Goal: Check status: Check status

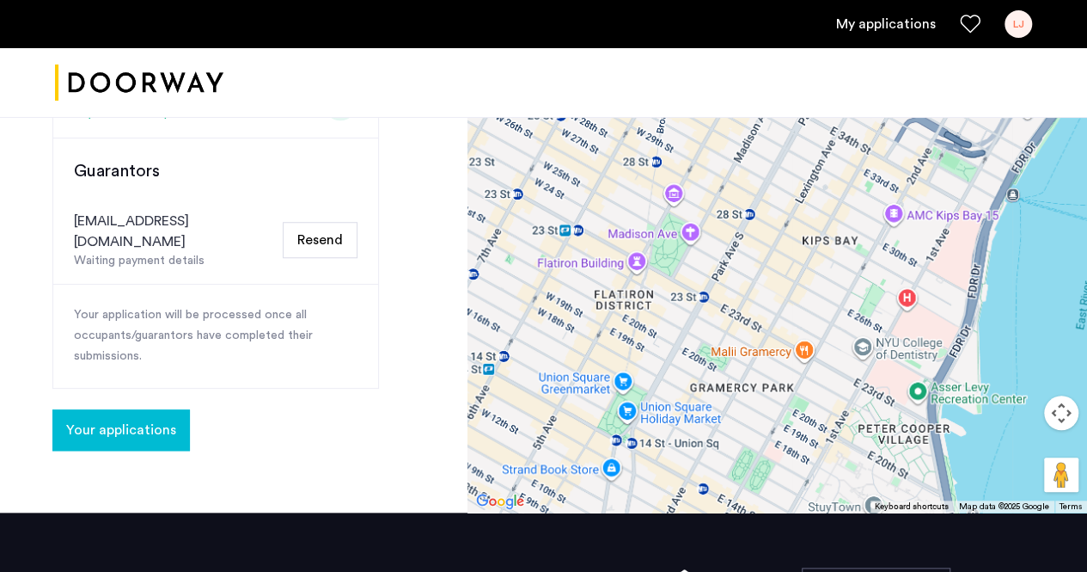
scroll to position [615, 0]
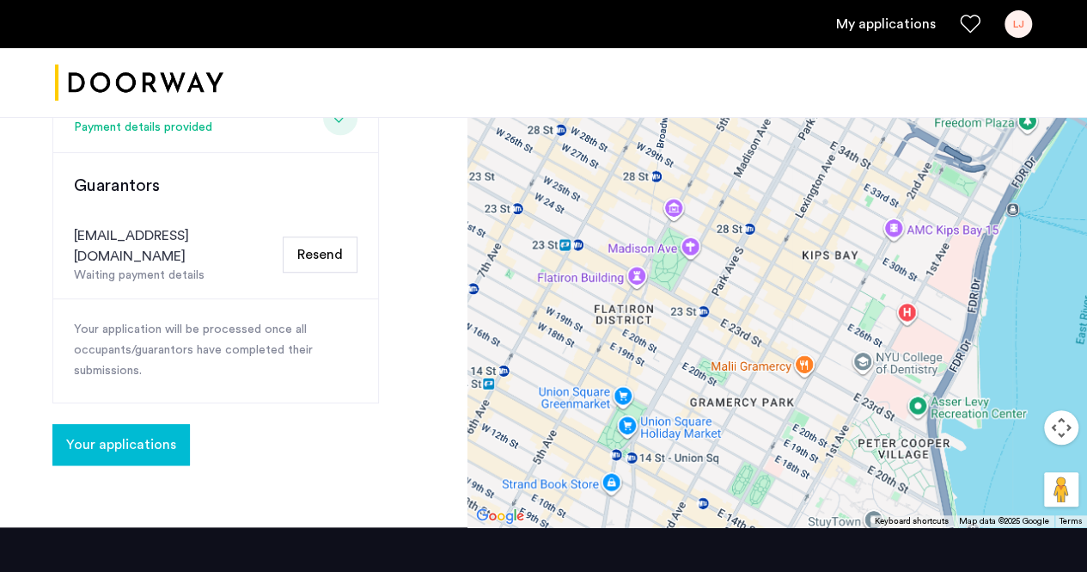
click at [167, 225] on div "jasperh@gene.com" at bounding box center [175, 245] width 202 height 41
drag, startPoint x: 163, startPoint y: 223, endPoint x: 198, endPoint y: 224, distance: 34.4
click at [198, 266] on div "Waiting payment details" at bounding box center [175, 275] width 202 height 18
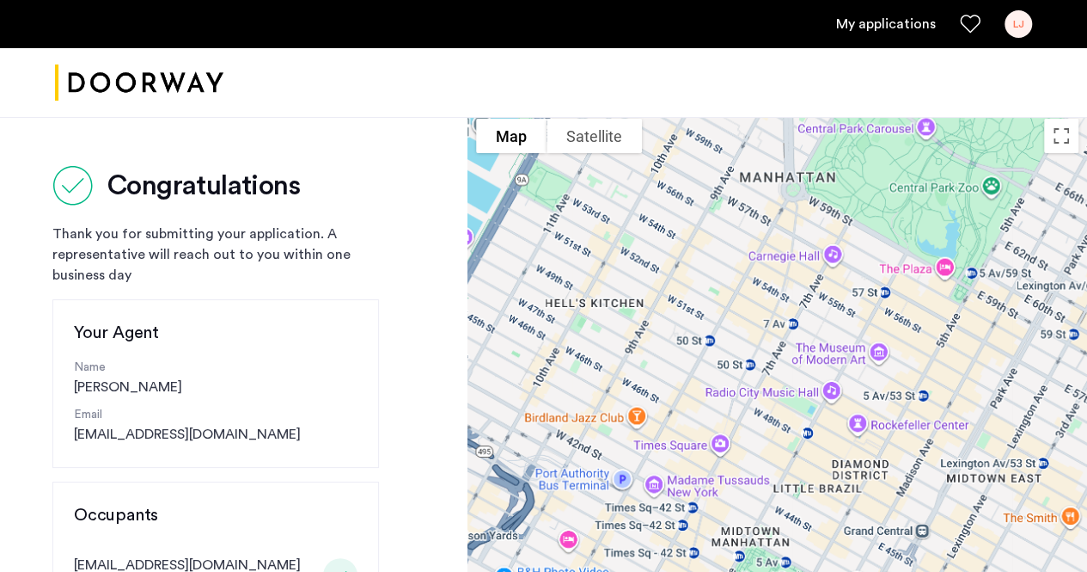
scroll to position [1, 0]
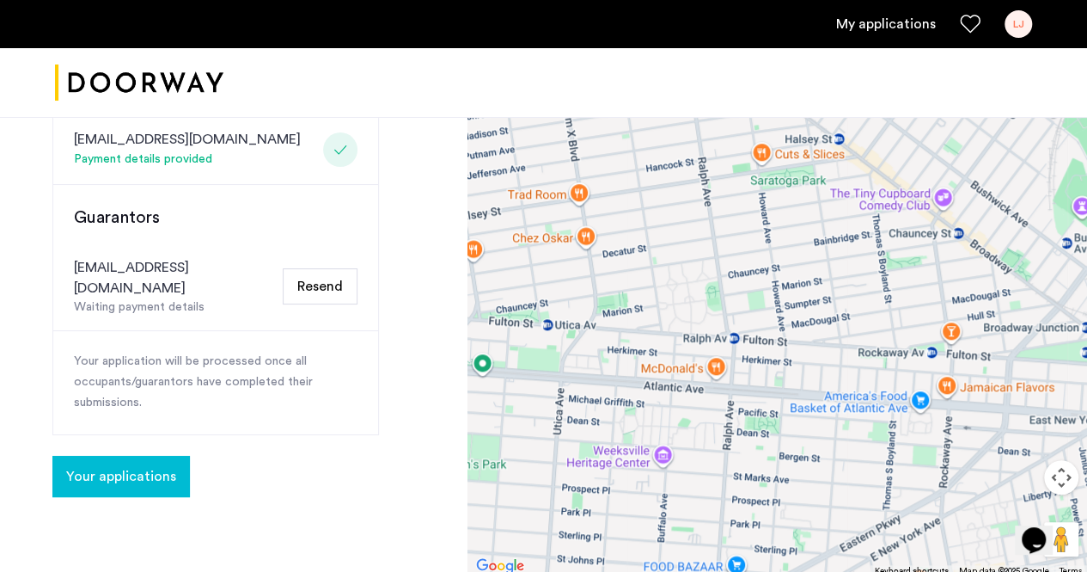
scroll to position [580, 0]
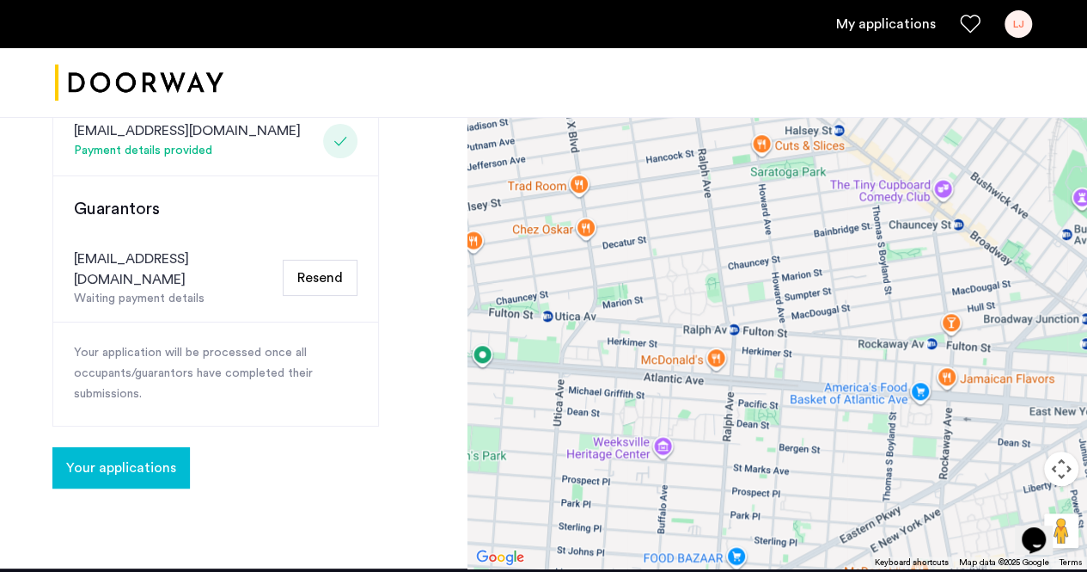
click at [155, 457] on span "Your applications" at bounding box center [121, 467] width 110 height 21
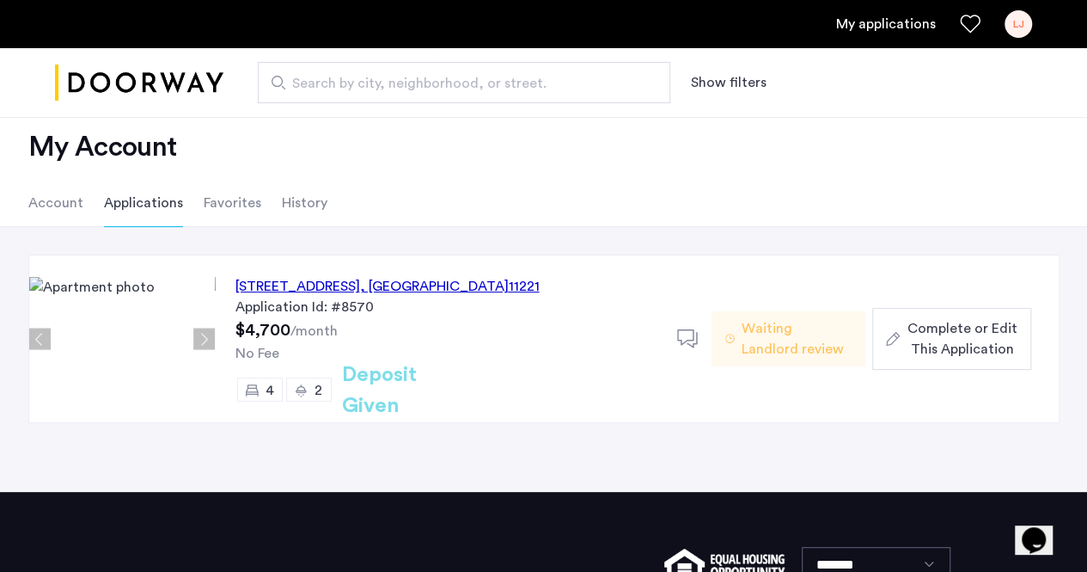
scroll to position [29, 0]
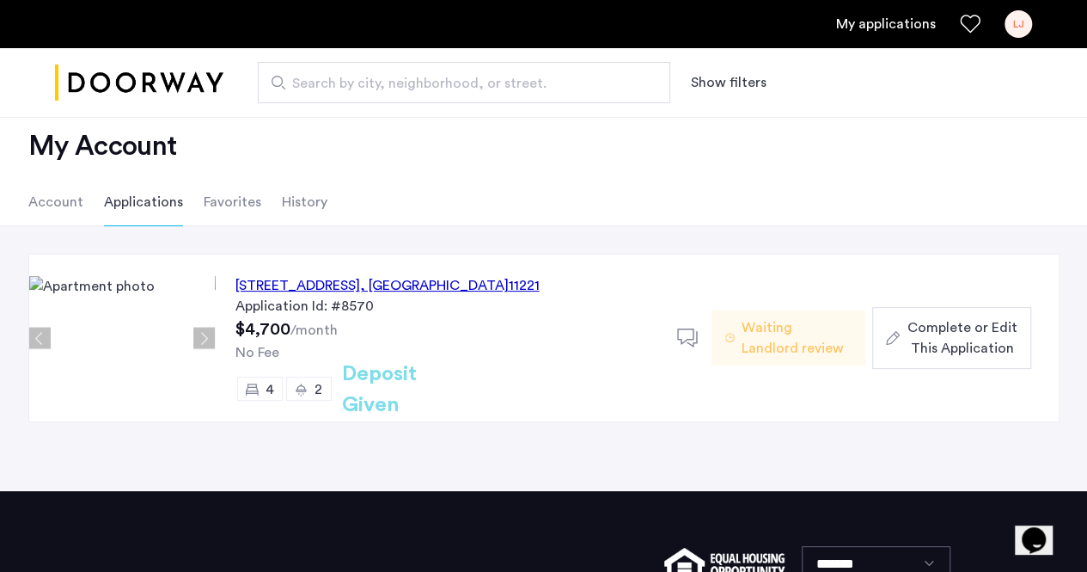
click at [474, 286] on span ", [GEOGRAPHIC_DATA]" at bounding box center [434, 286] width 149 height 14
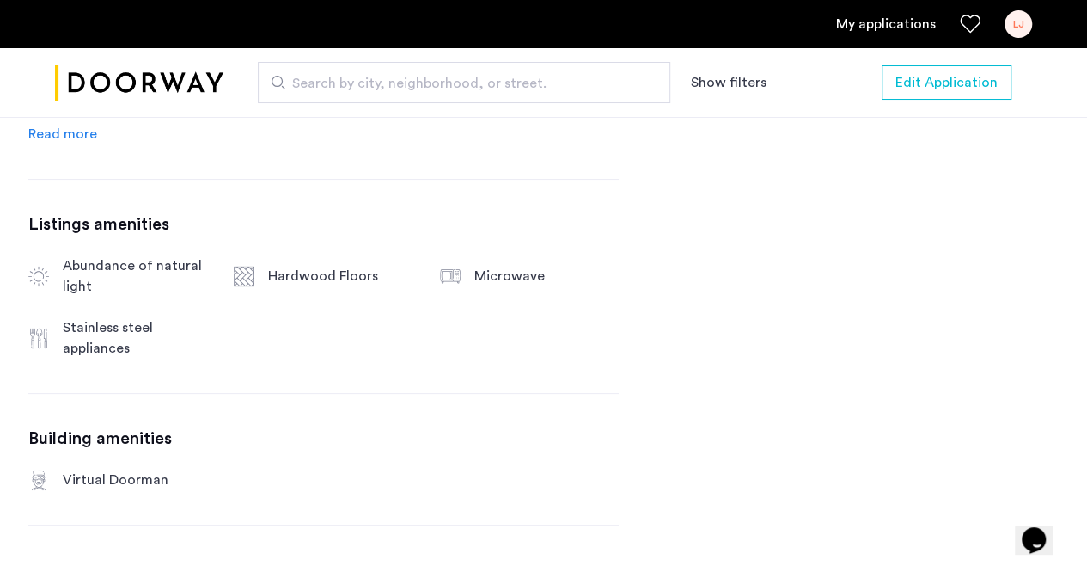
scroll to position [967, 0]
